Goal: Find specific page/section: Find specific page/section

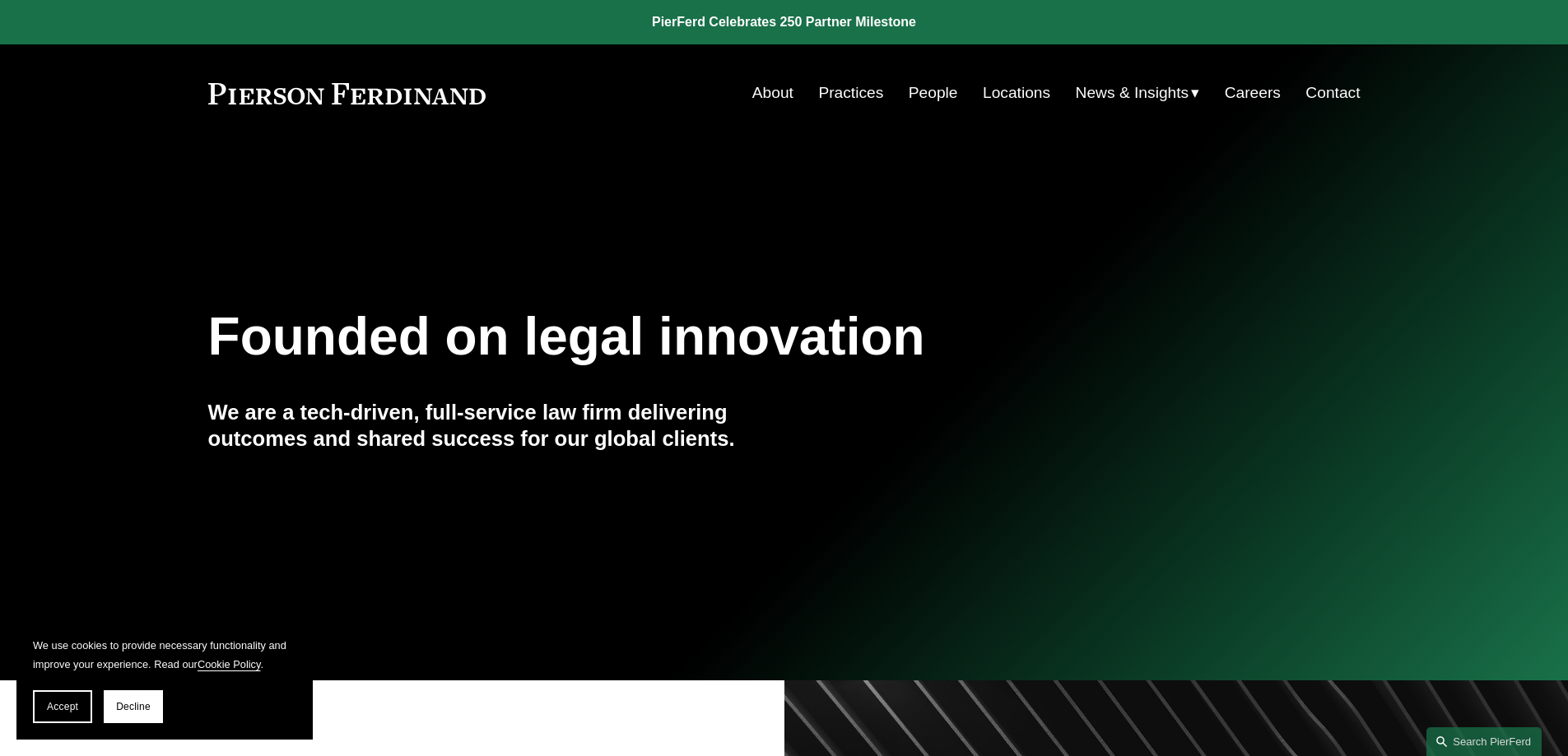
click at [998, 93] on link "Locations" at bounding box center [1016, 93] width 67 height 31
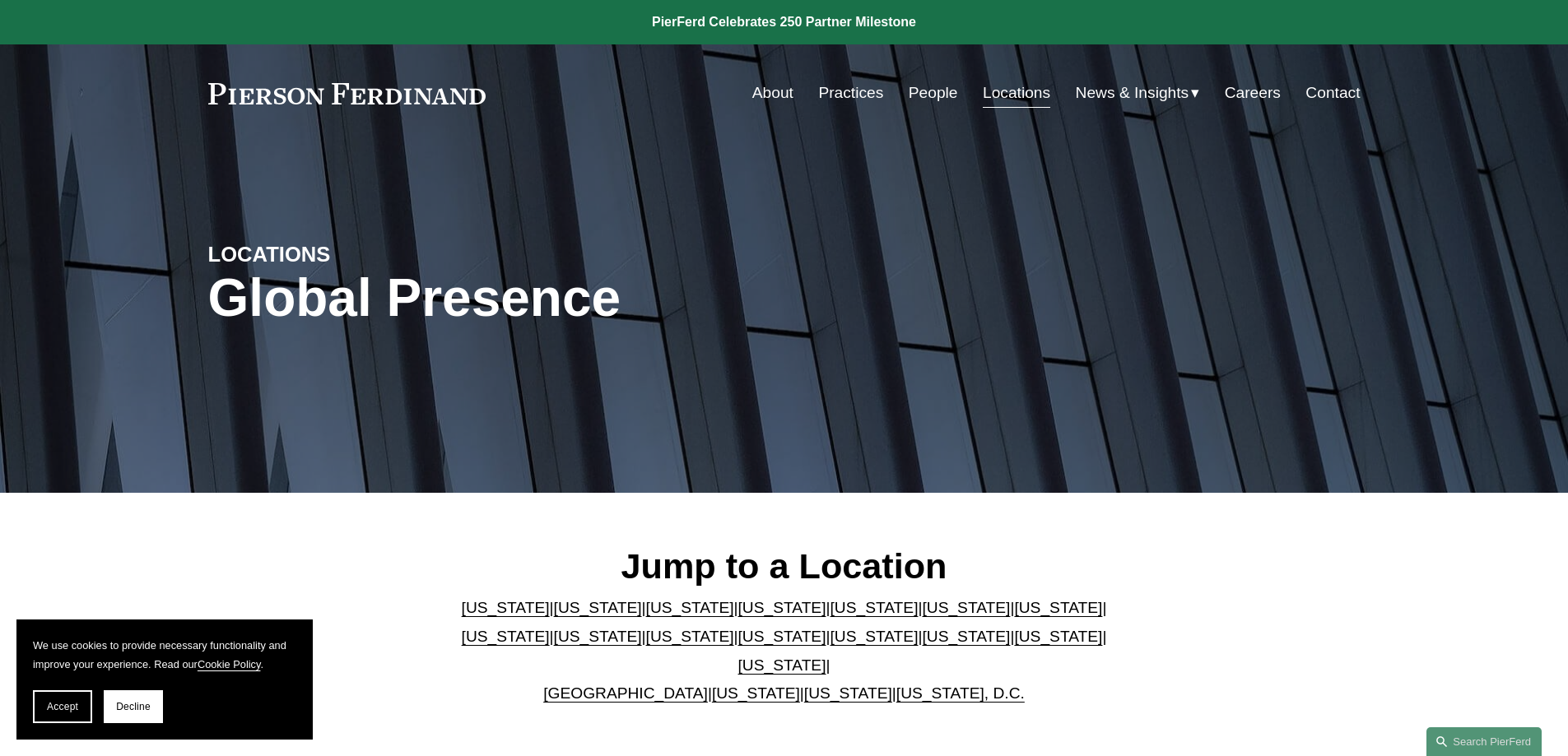
click at [830, 616] on link "Florida" at bounding box center [873, 607] width 88 height 17
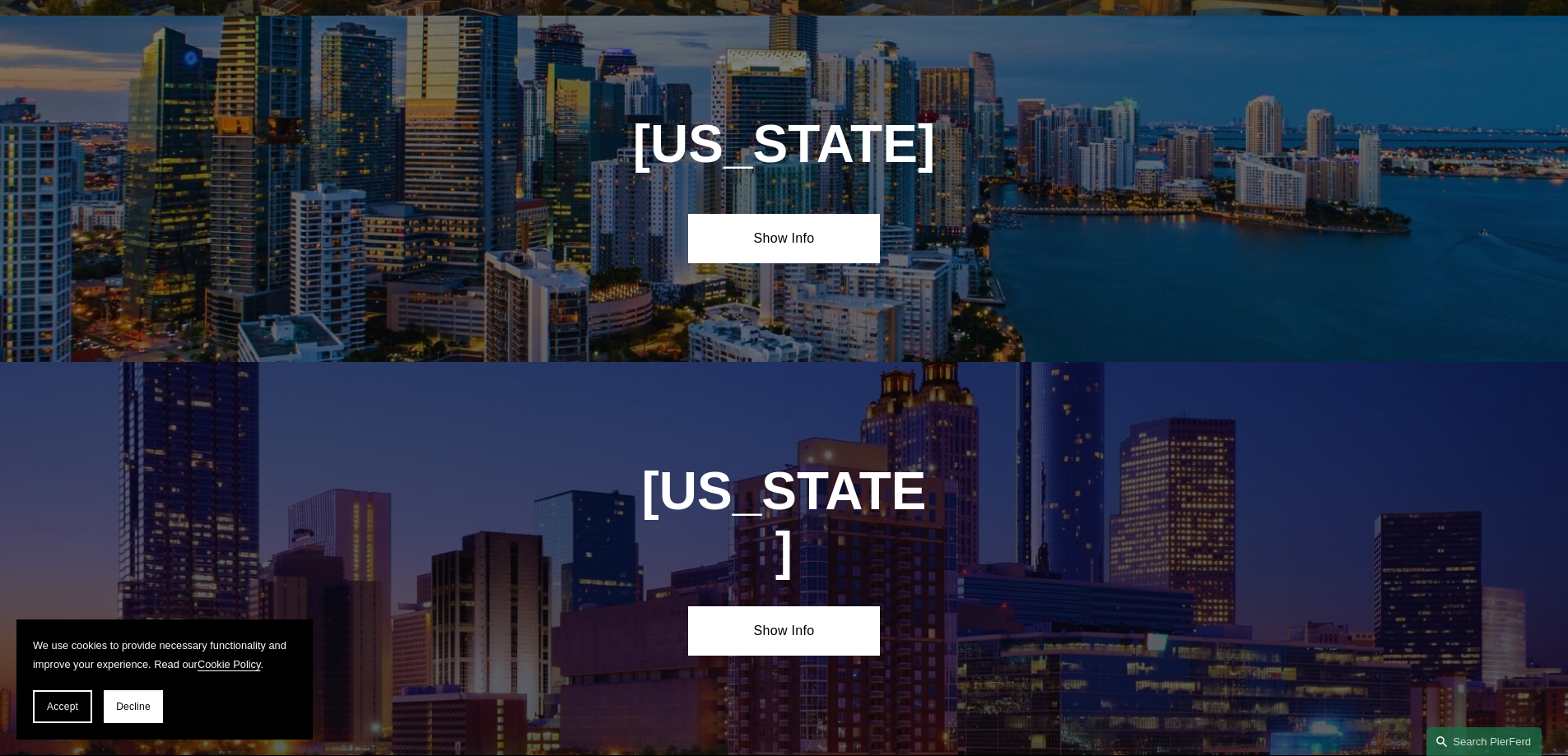
scroll to position [2133, 0]
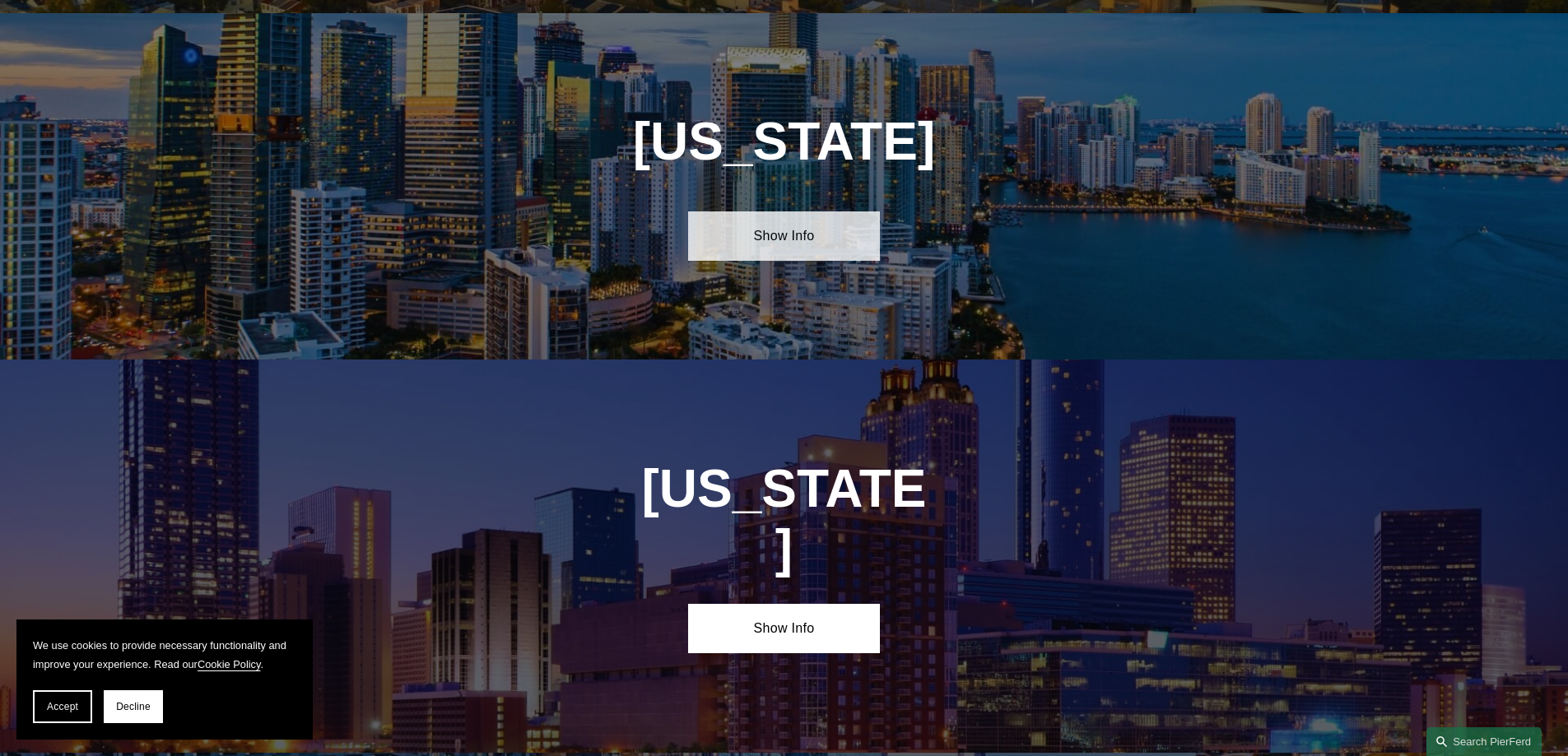
click at [776, 219] on link "Show Info" at bounding box center [784, 236] width 192 height 49
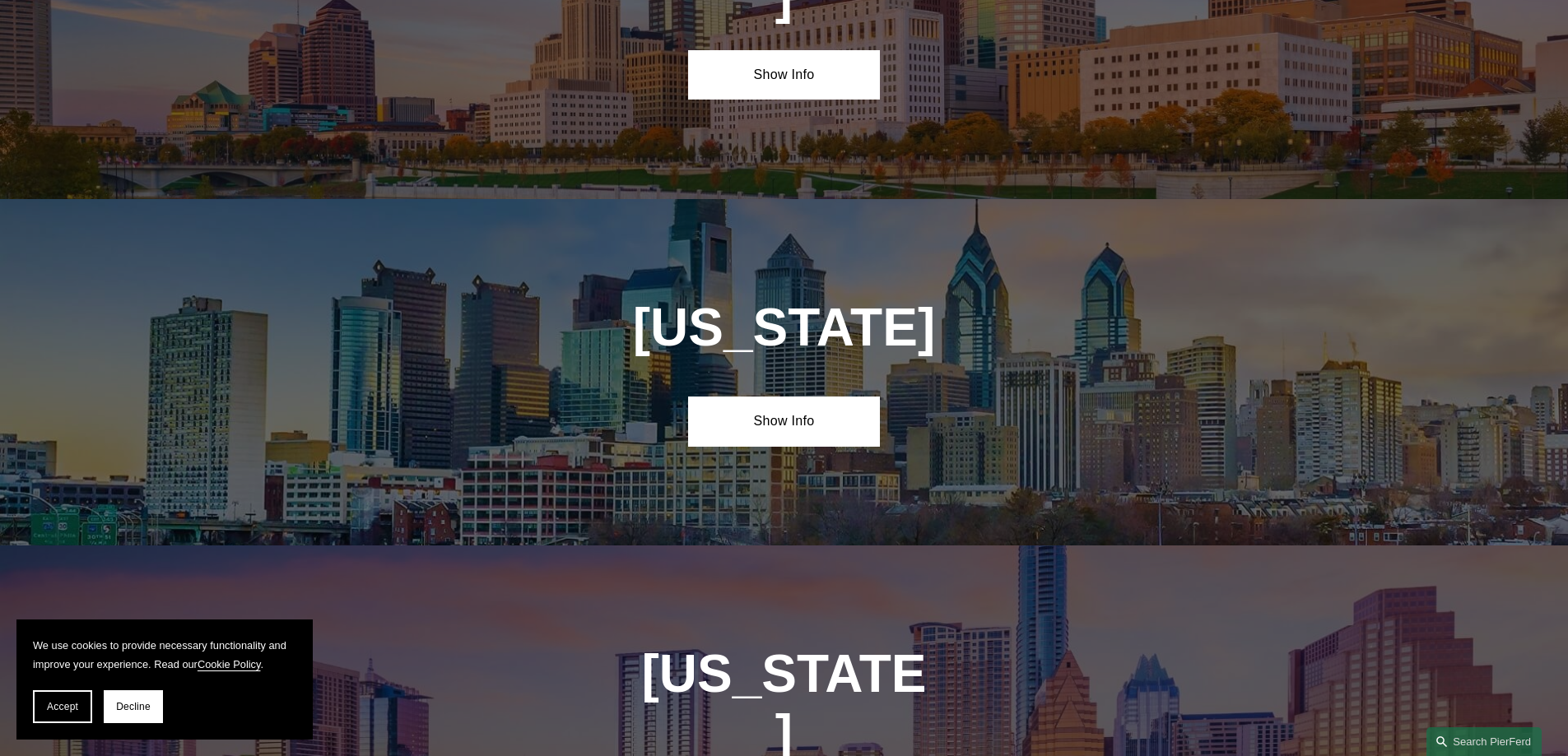
scroll to position [5524, 0]
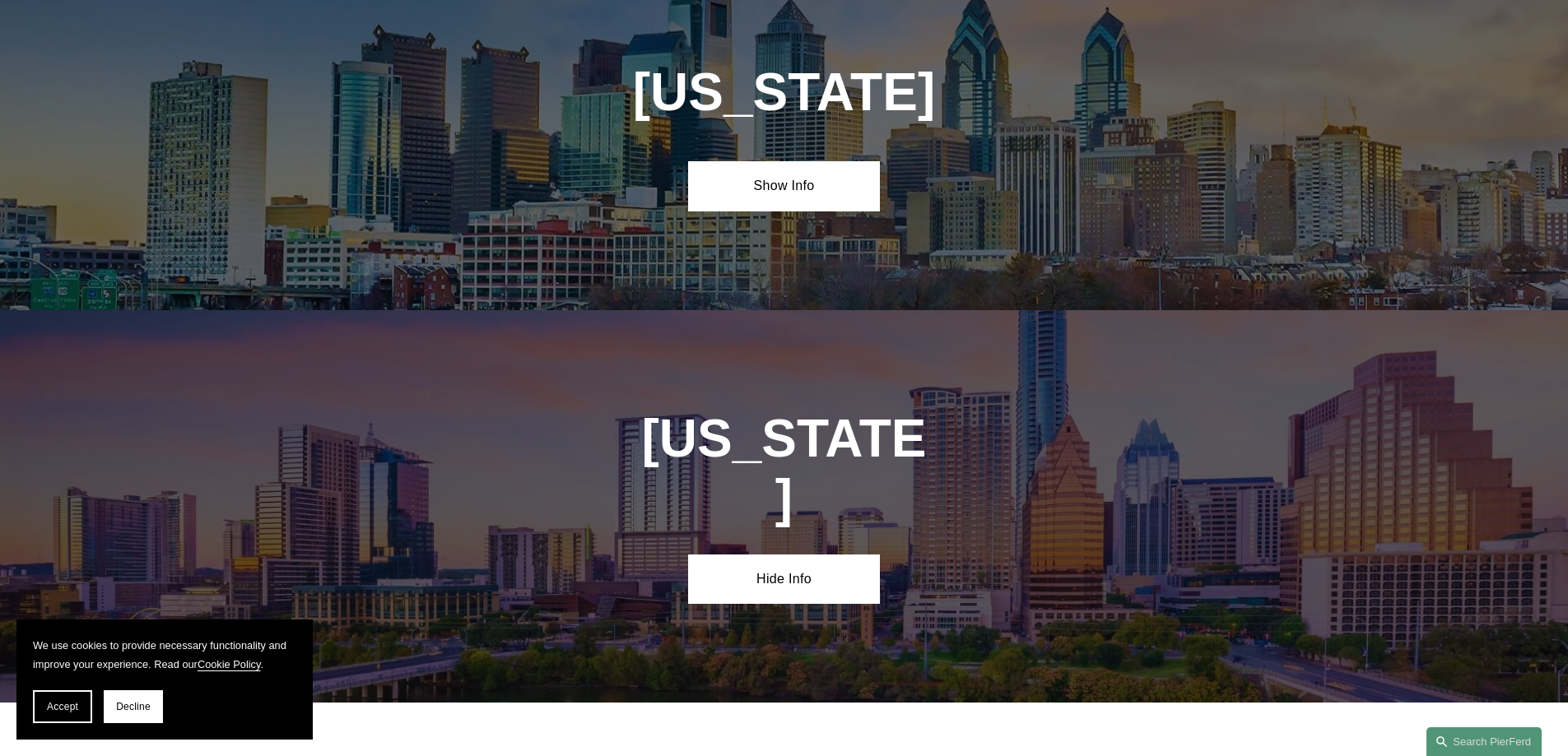
scroll to position [5846, 0]
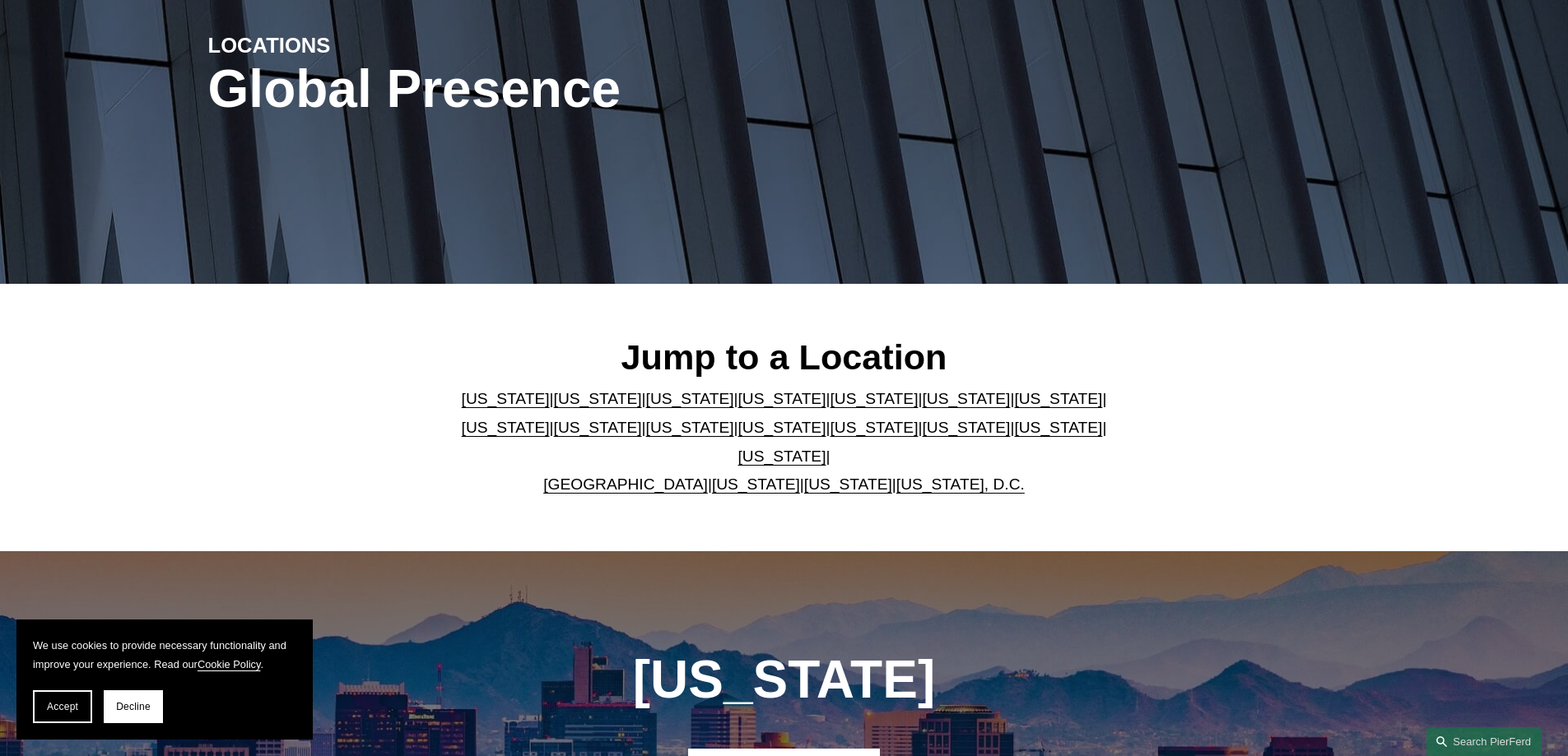
scroll to position [0, 0]
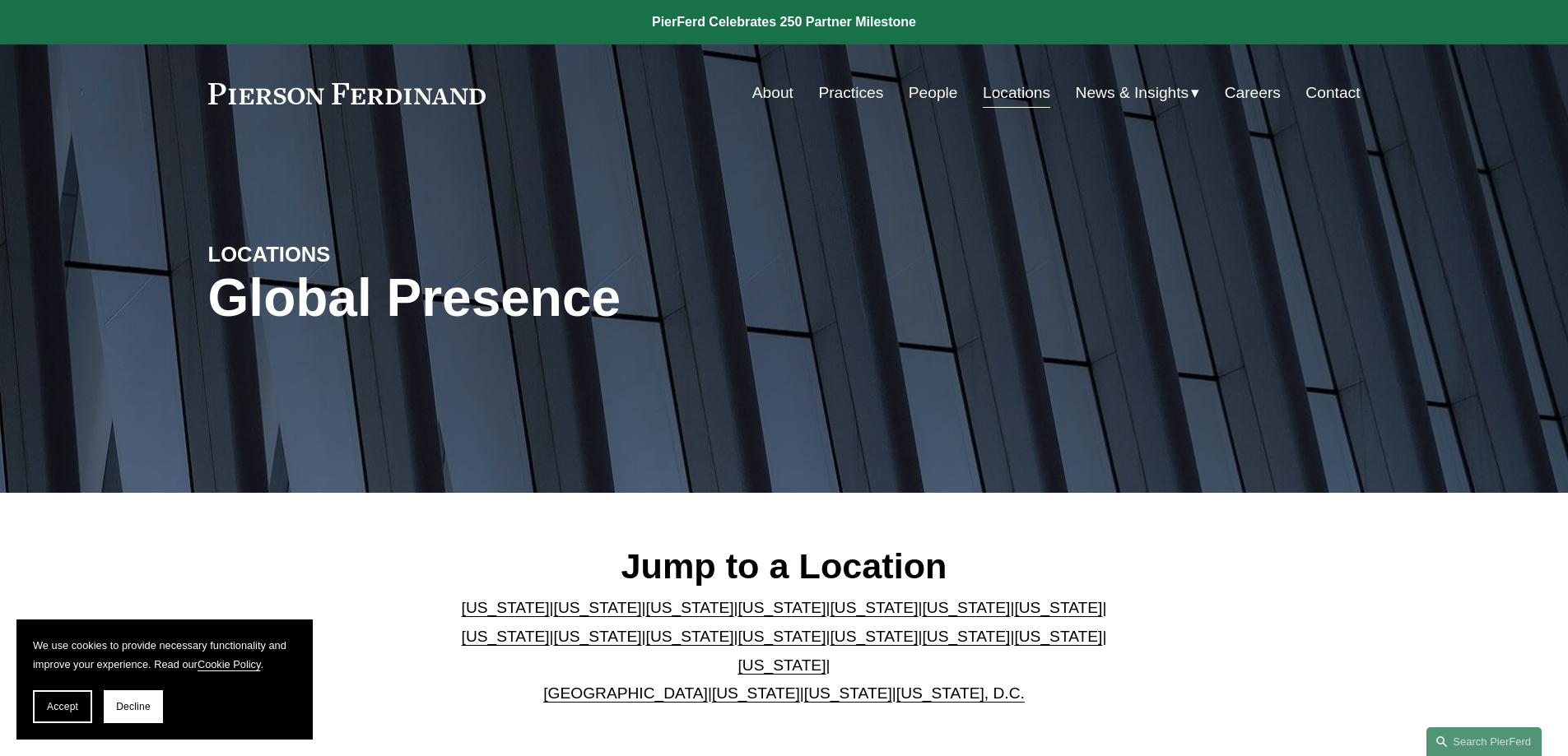
click at [771, 88] on link "About" at bounding box center [772, 93] width 41 height 31
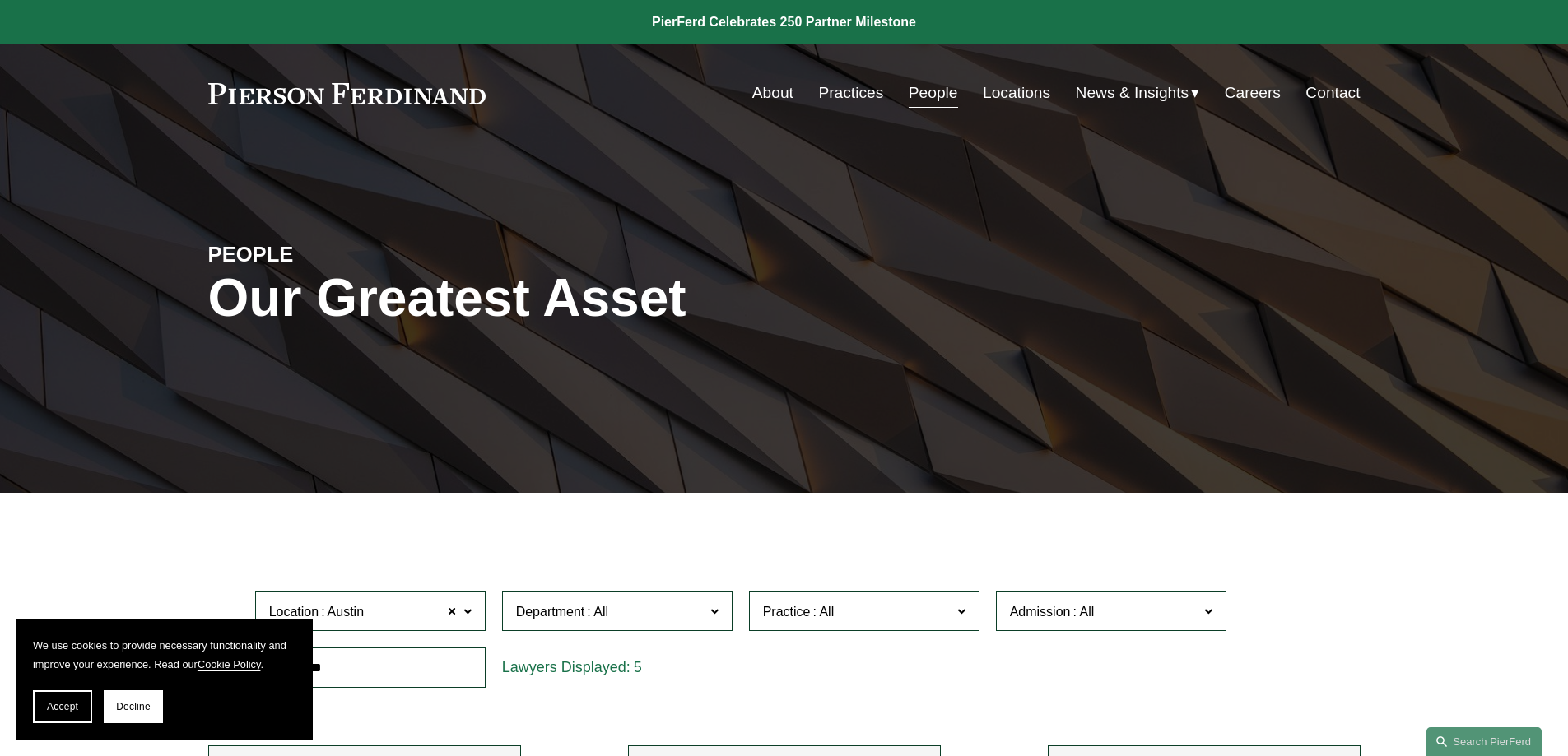
drag, startPoint x: 1567, startPoint y: 189, endPoint x: 1567, endPoint y: 260, distance: 71.0
click at [1567, 260] on div "PEOPLE Our Greatest Asset" at bounding box center [784, 318] width 1568 height 351
click at [1403, 270] on div "PEOPLE Our Greatest Asset" at bounding box center [784, 318] width 1568 height 248
click at [119, 712] on span "Decline" at bounding box center [133, 706] width 35 height 12
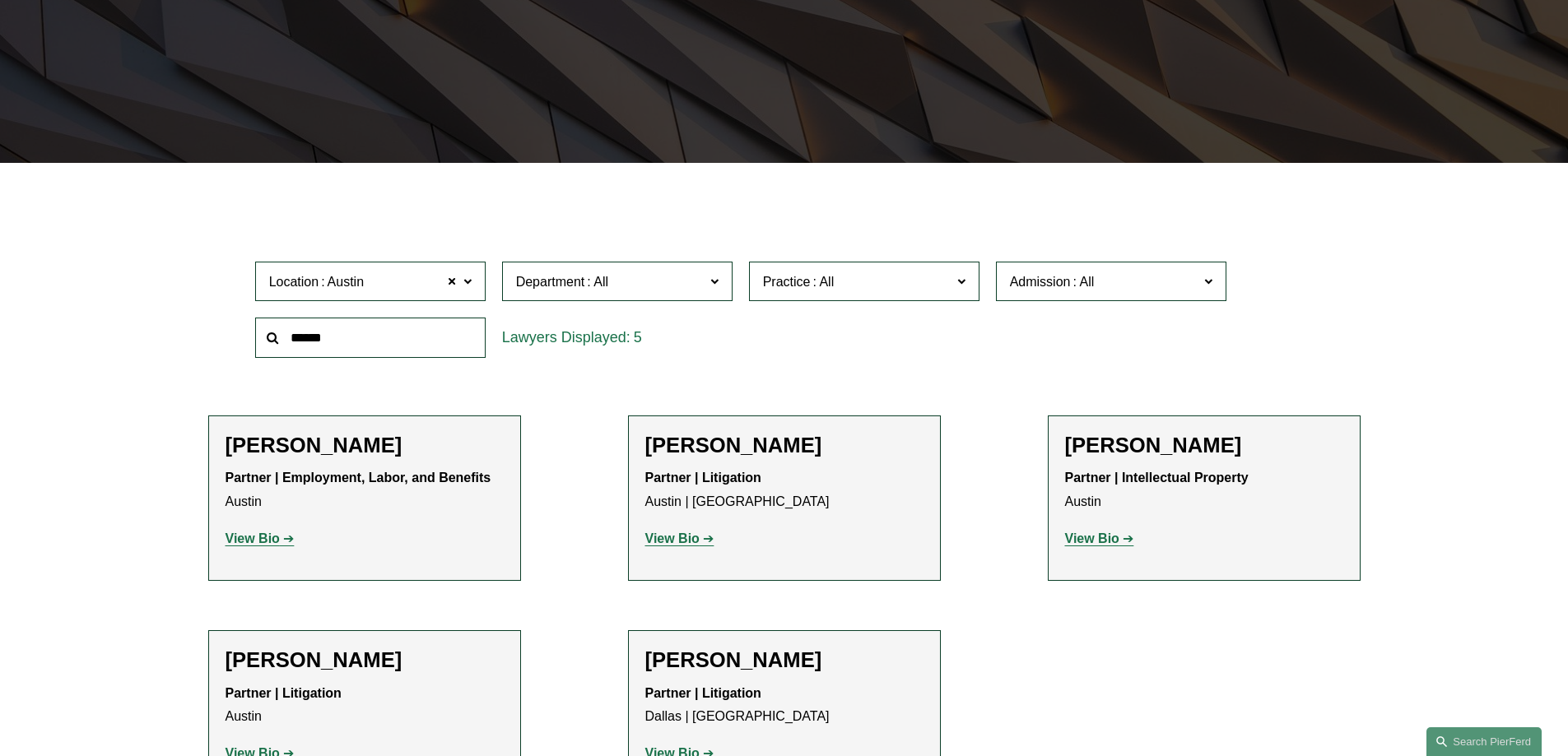
scroll to position [379, 0]
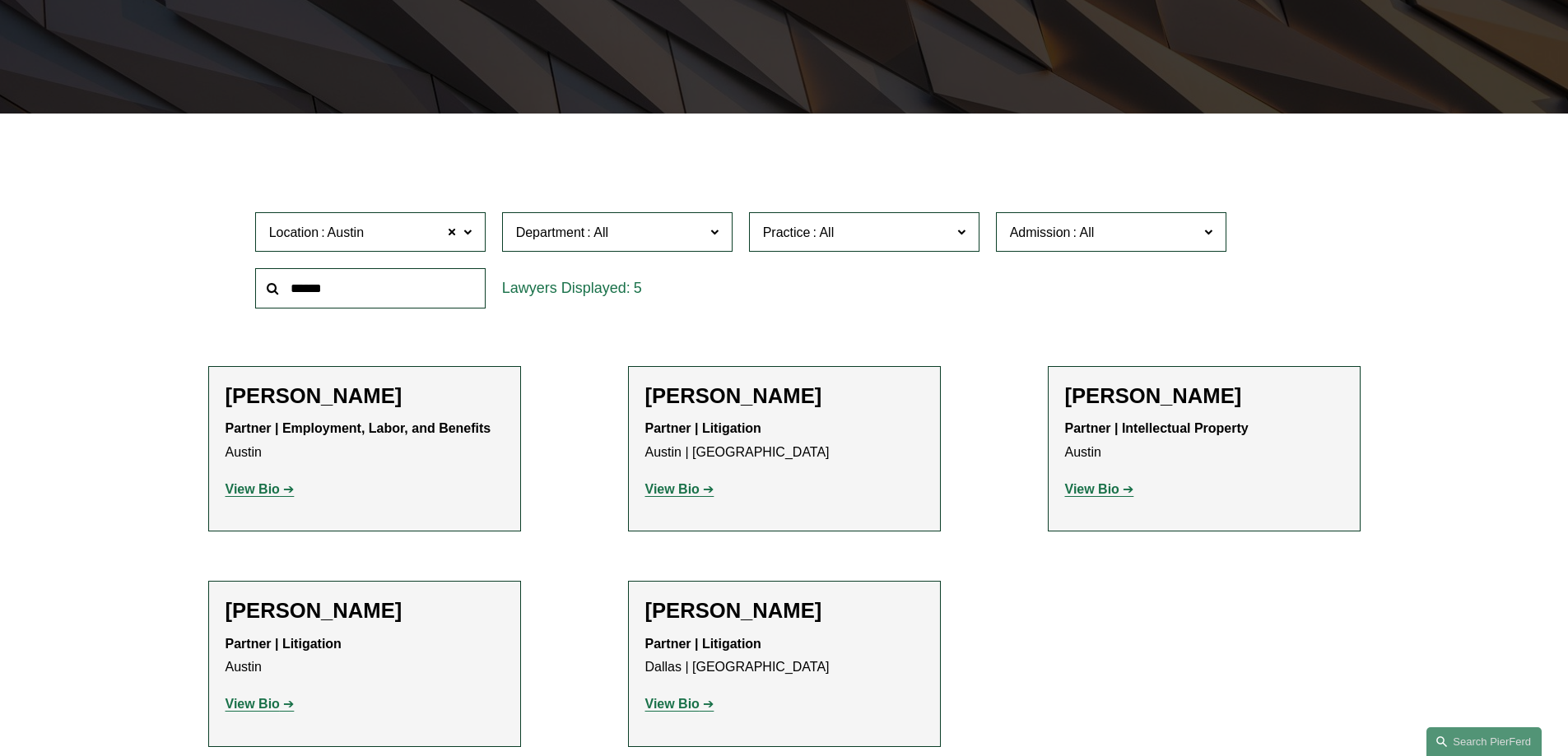
click at [679, 489] on strong "View Bio" at bounding box center [673, 488] width 54 height 14
